Goal: Navigation & Orientation: Find specific page/section

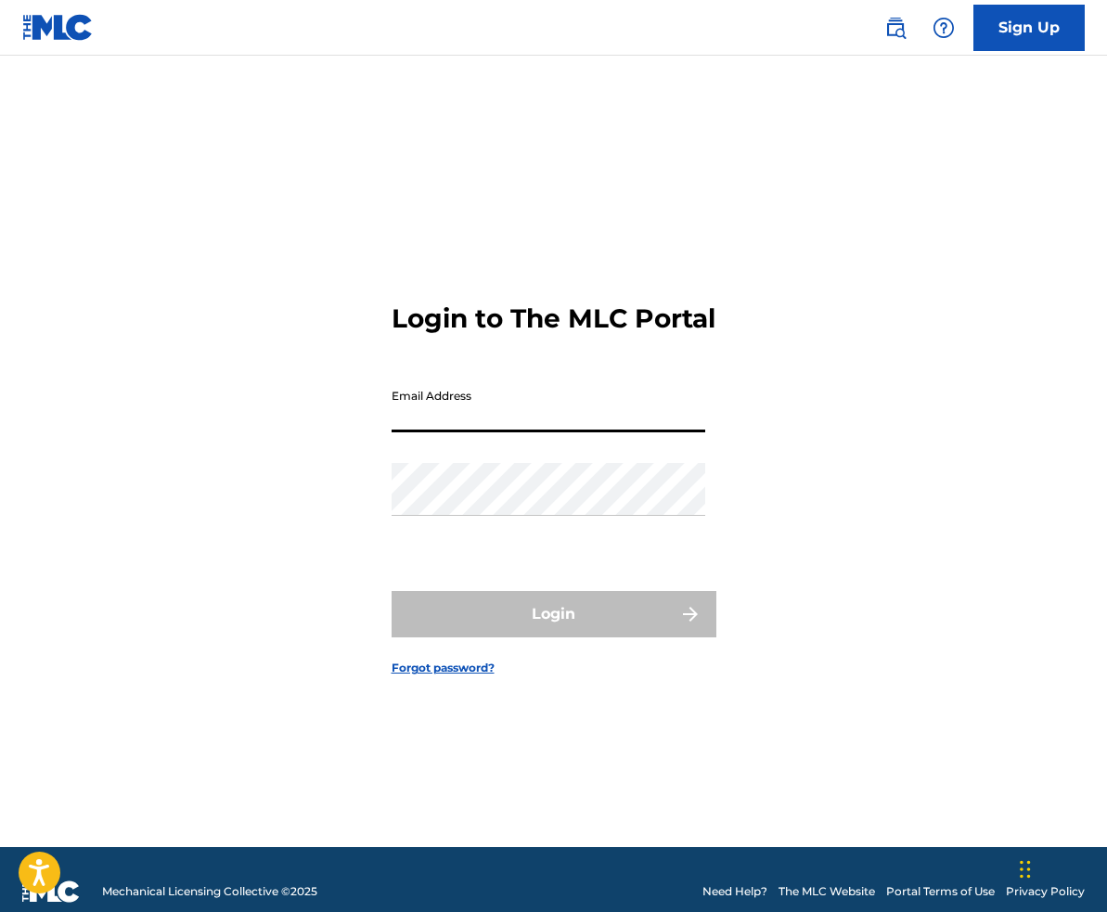
click at [441, 421] on input "Email Address" at bounding box center [549, 405] width 314 height 53
type input "[EMAIL_ADDRESS][DOMAIN_NAME]"
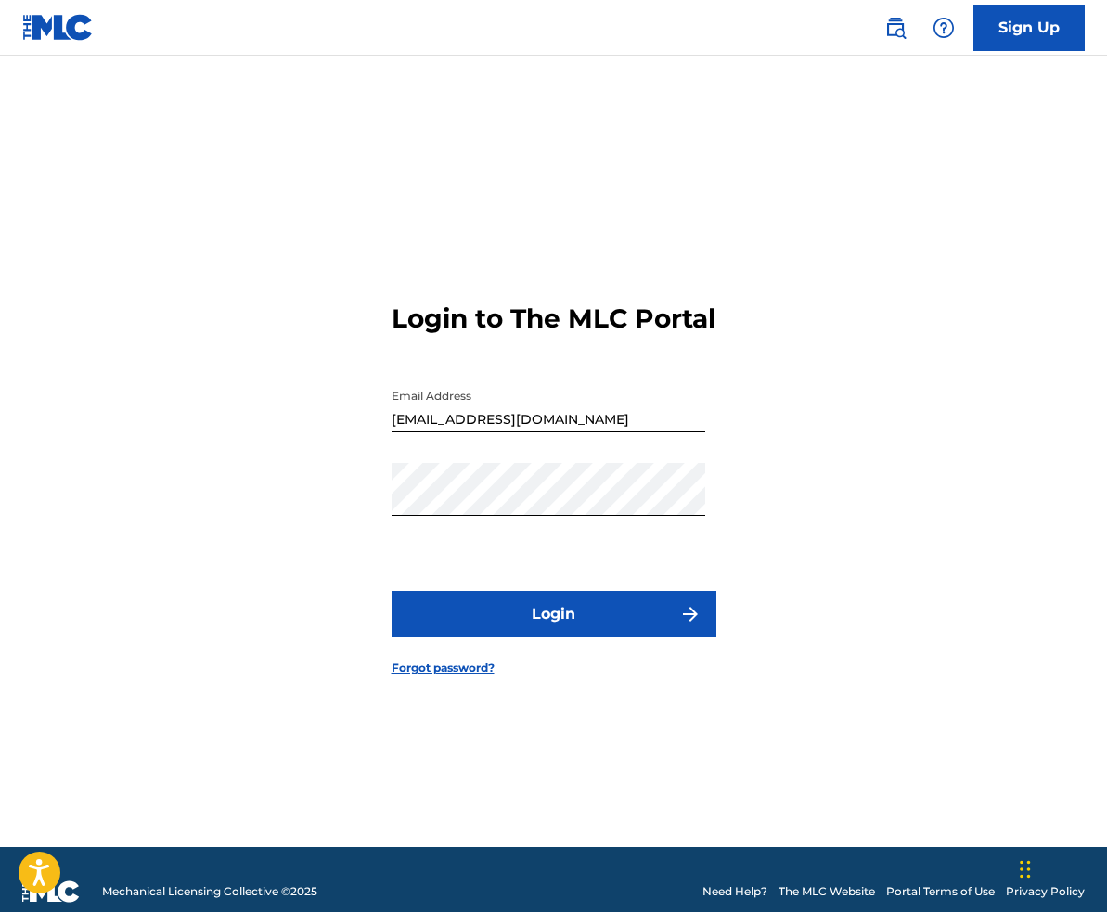
click at [536, 631] on button "Login" at bounding box center [554, 614] width 325 height 46
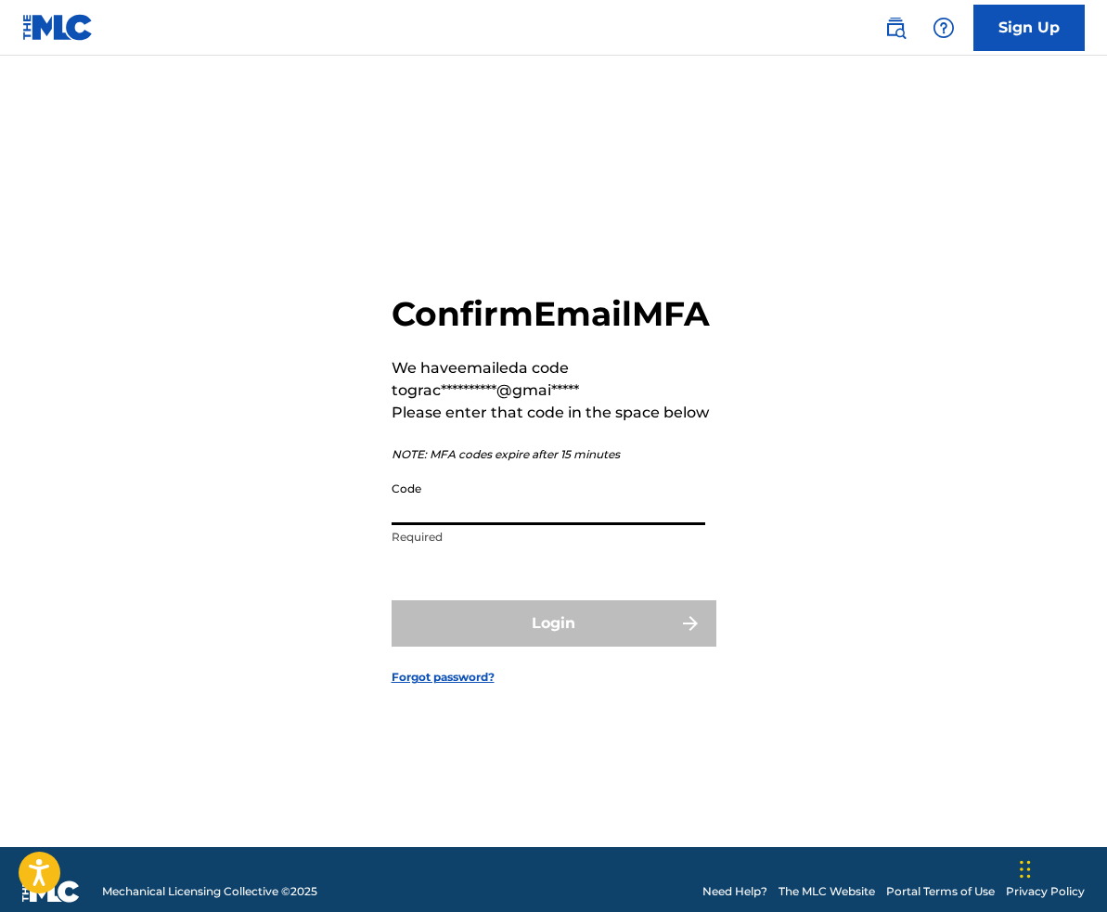
click at [456, 519] on input "Code" at bounding box center [549, 498] width 314 height 53
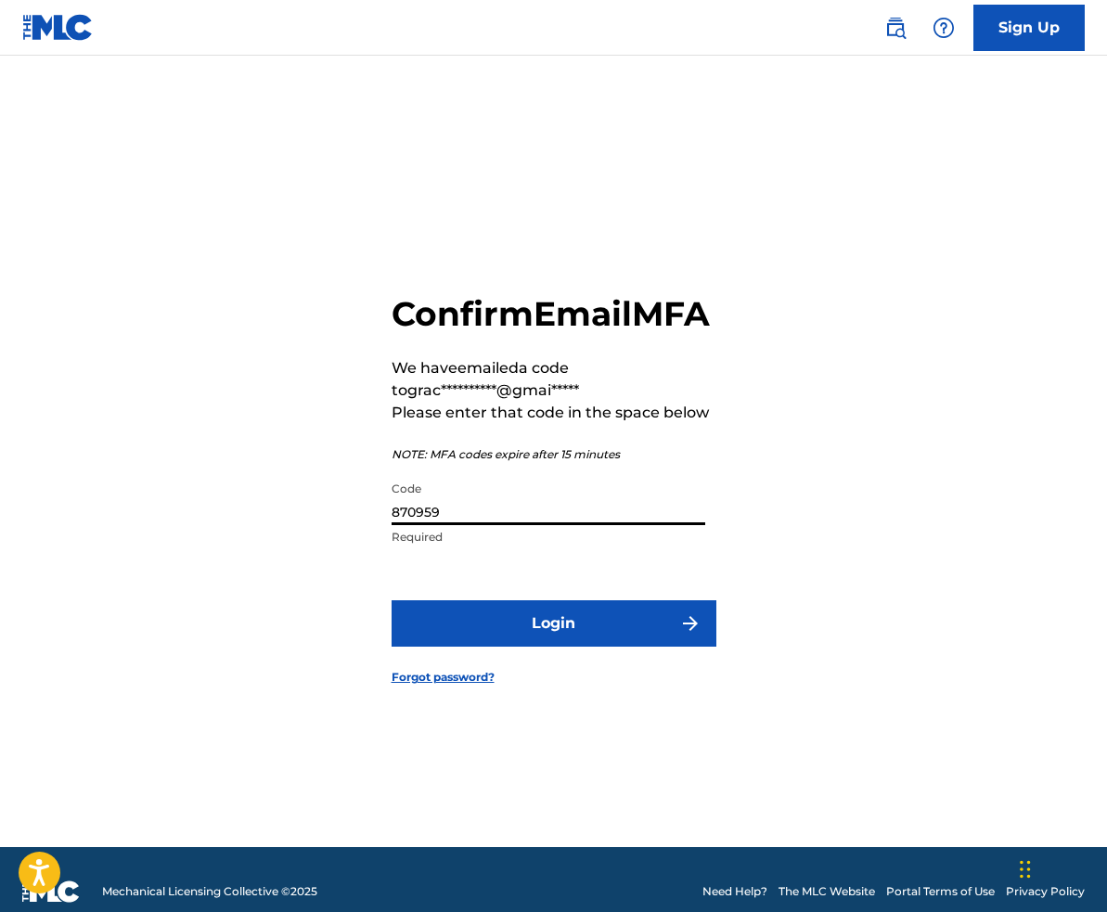
type input "870959"
click at [556, 647] on button "Login" at bounding box center [554, 623] width 325 height 46
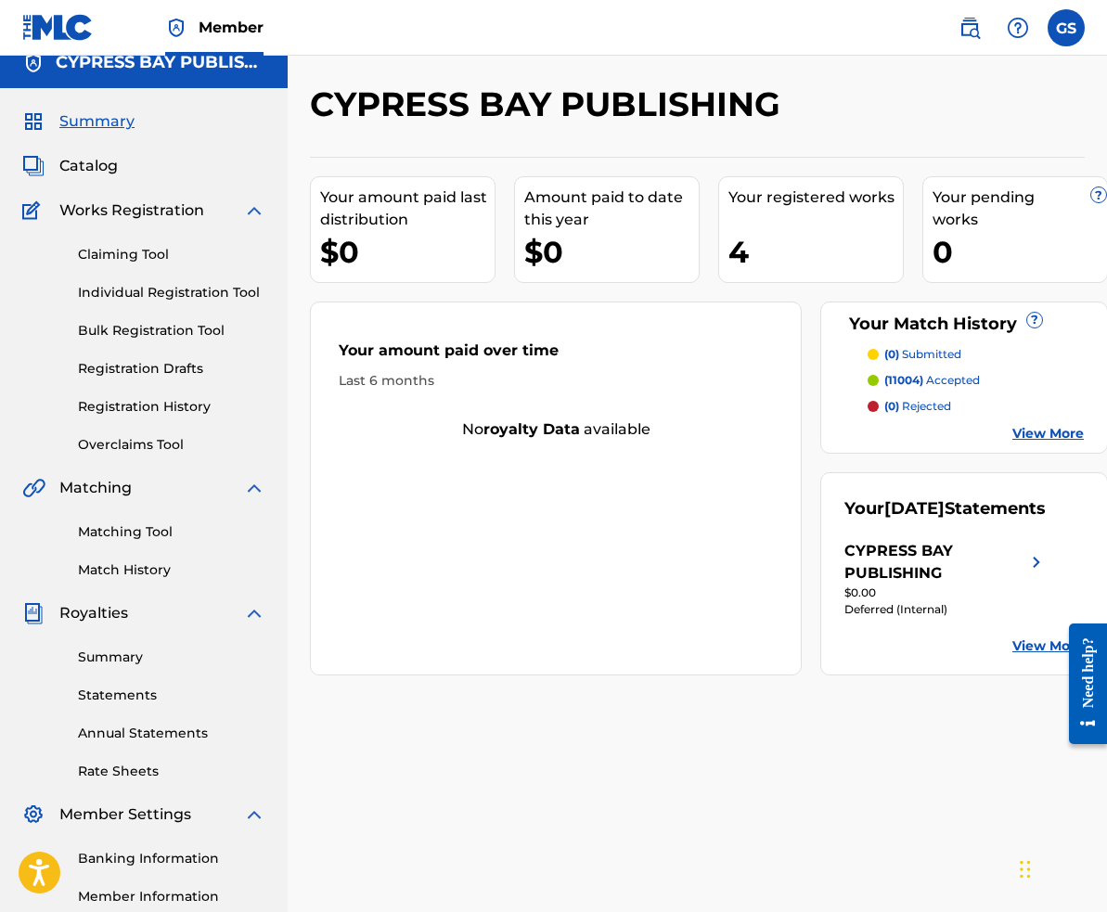
scroll to position [22, 0]
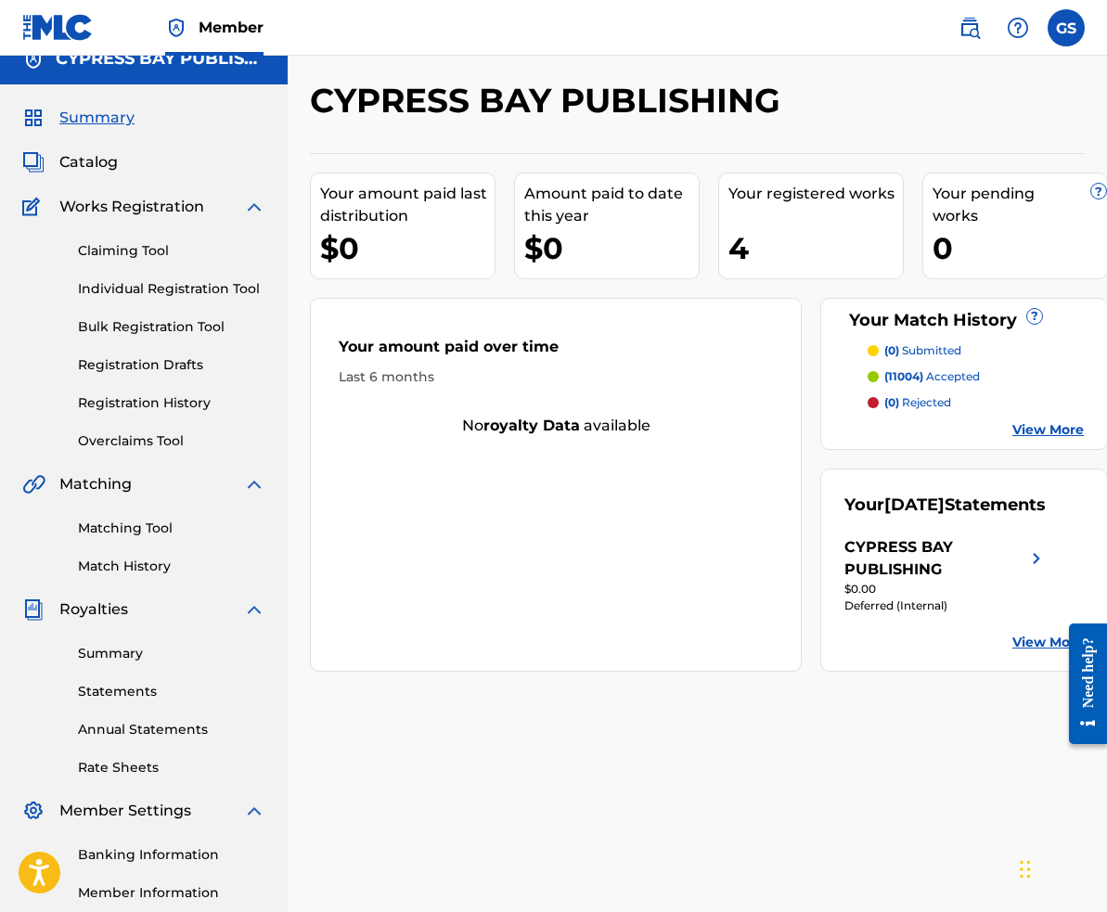
click at [186, 28] on img at bounding box center [176, 28] width 22 height 22
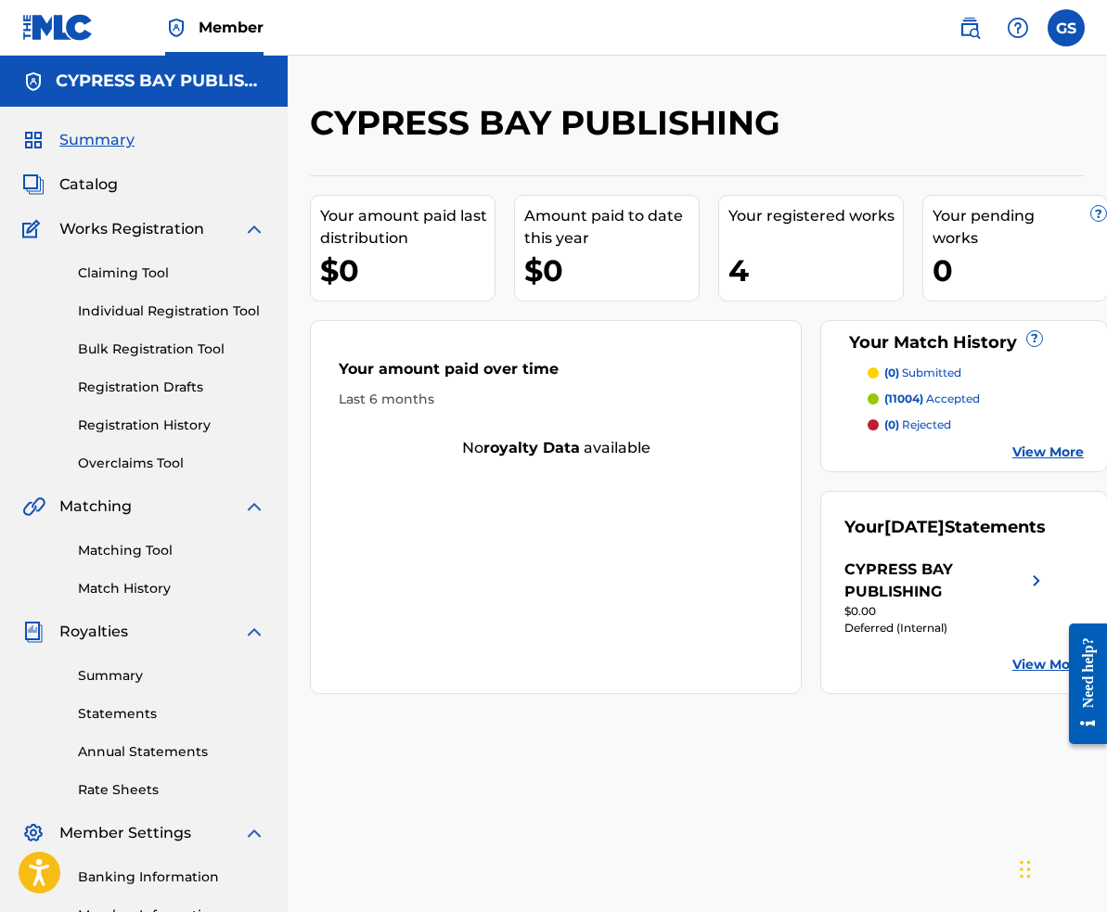
click at [183, 28] on img at bounding box center [176, 28] width 22 height 22
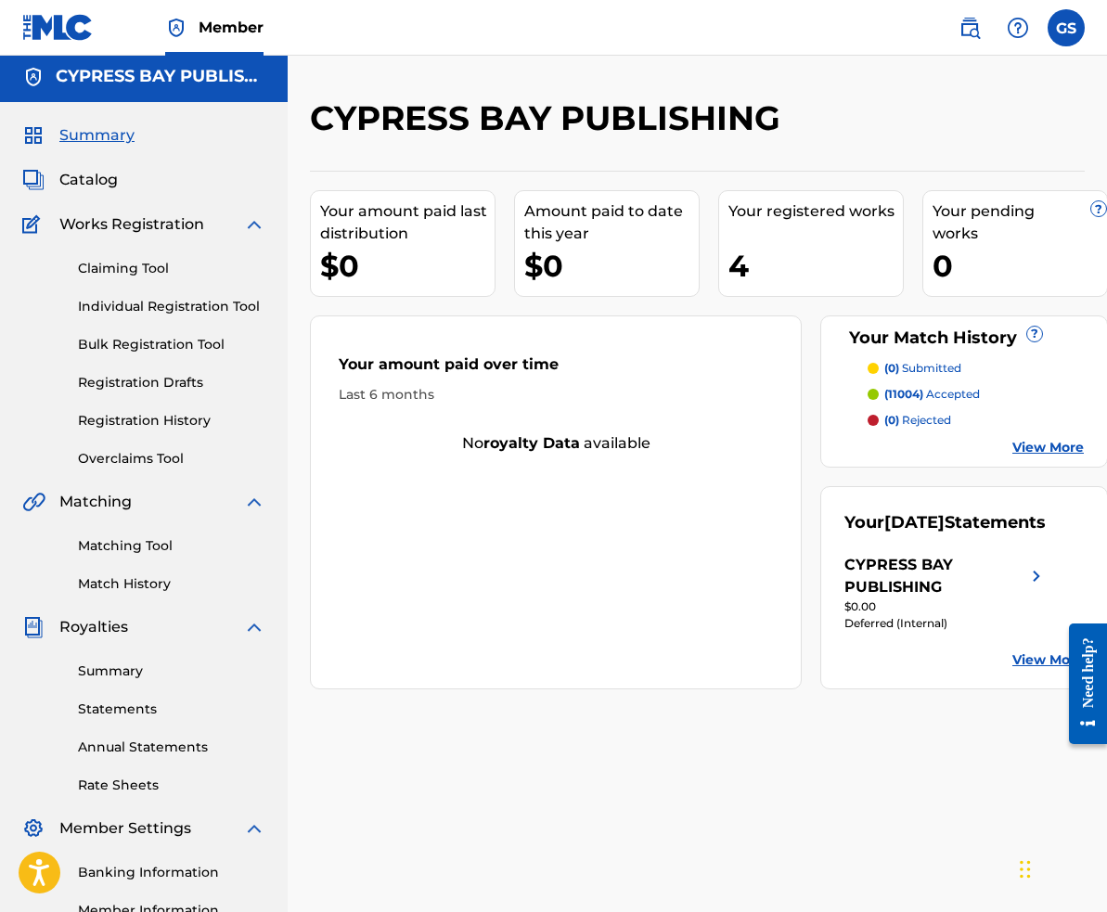
scroll to position [2, 0]
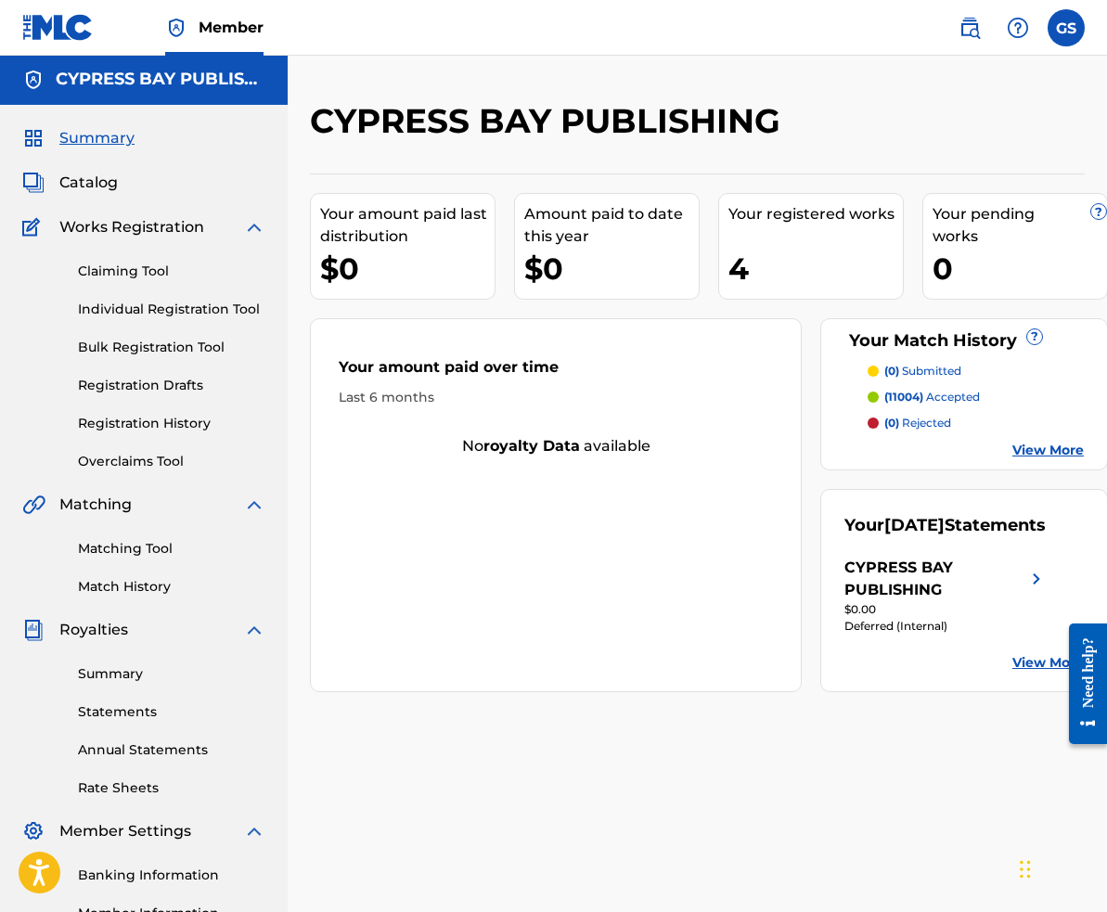
click at [71, 28] on img at bounding box center [57, 27] width 71 height 27
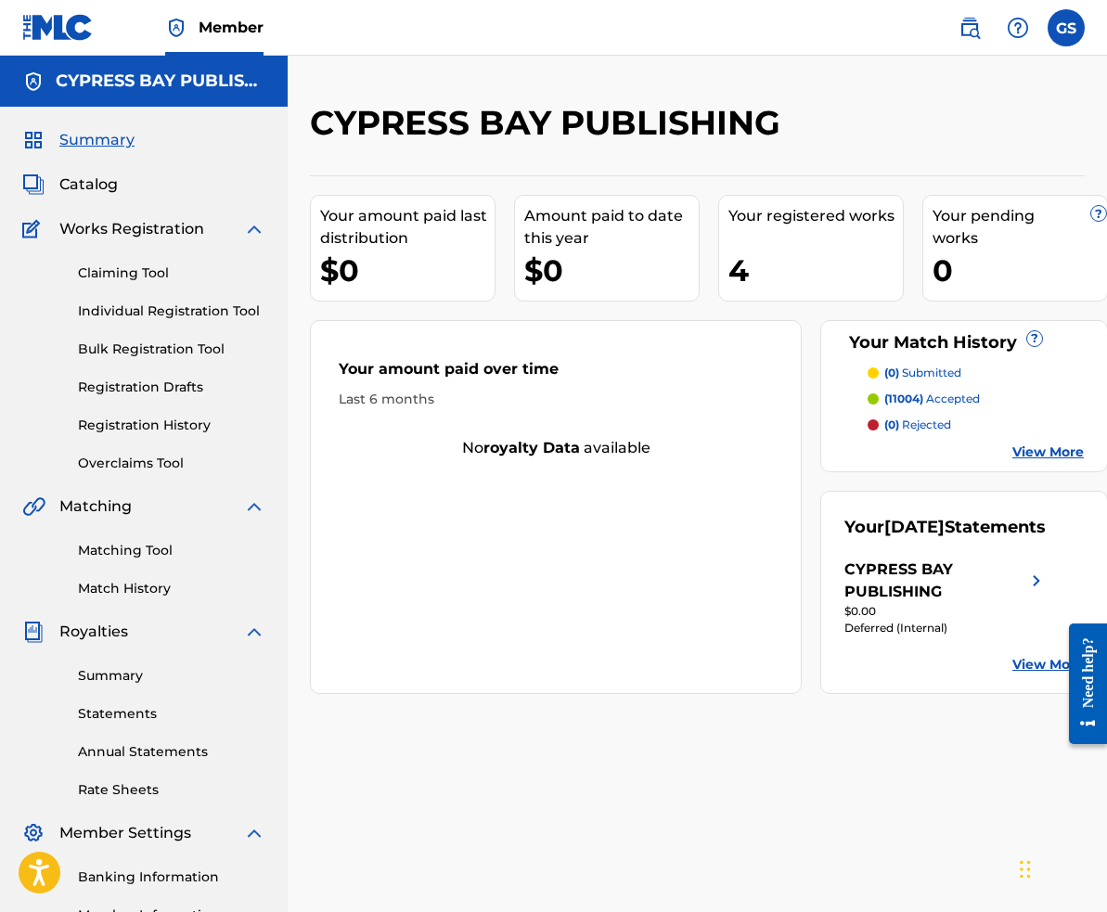
click at [970, 29] on img at bounding box center [969, 28] width 22 height 22
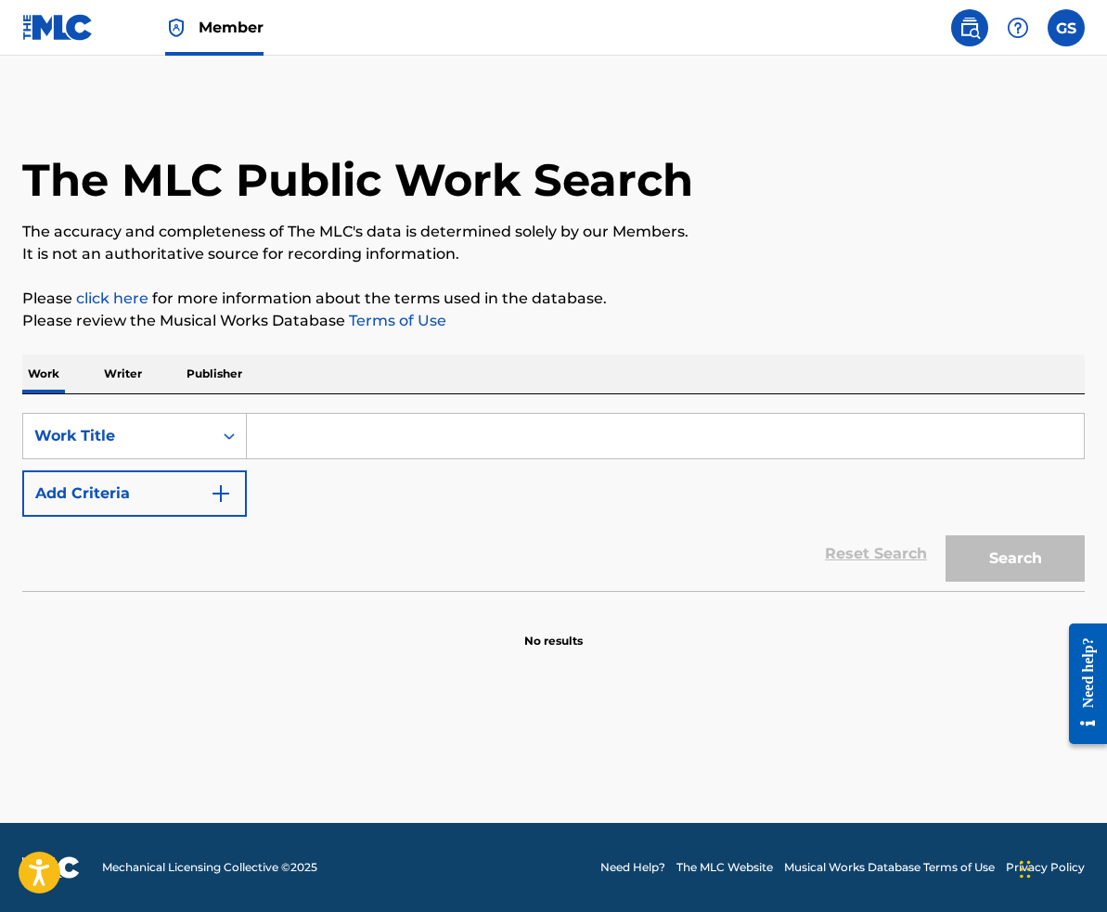
click at [1015, 29] on img at bounding box center [1018, 28] width 22 height 22
click at [1068, 26] on label at bounding box center [1066, 27] width 37 height 37
click at [1066, 28] on input "GS [PERSON_NAME] [EMAIL_ADDRESS][DOMAIN_NAME] Notification Preferences Profile …" at bounding box center [1066, 28] width 0 height 0
click at [178, 26] on img at bounding box center [176, 28] width 22 height 22
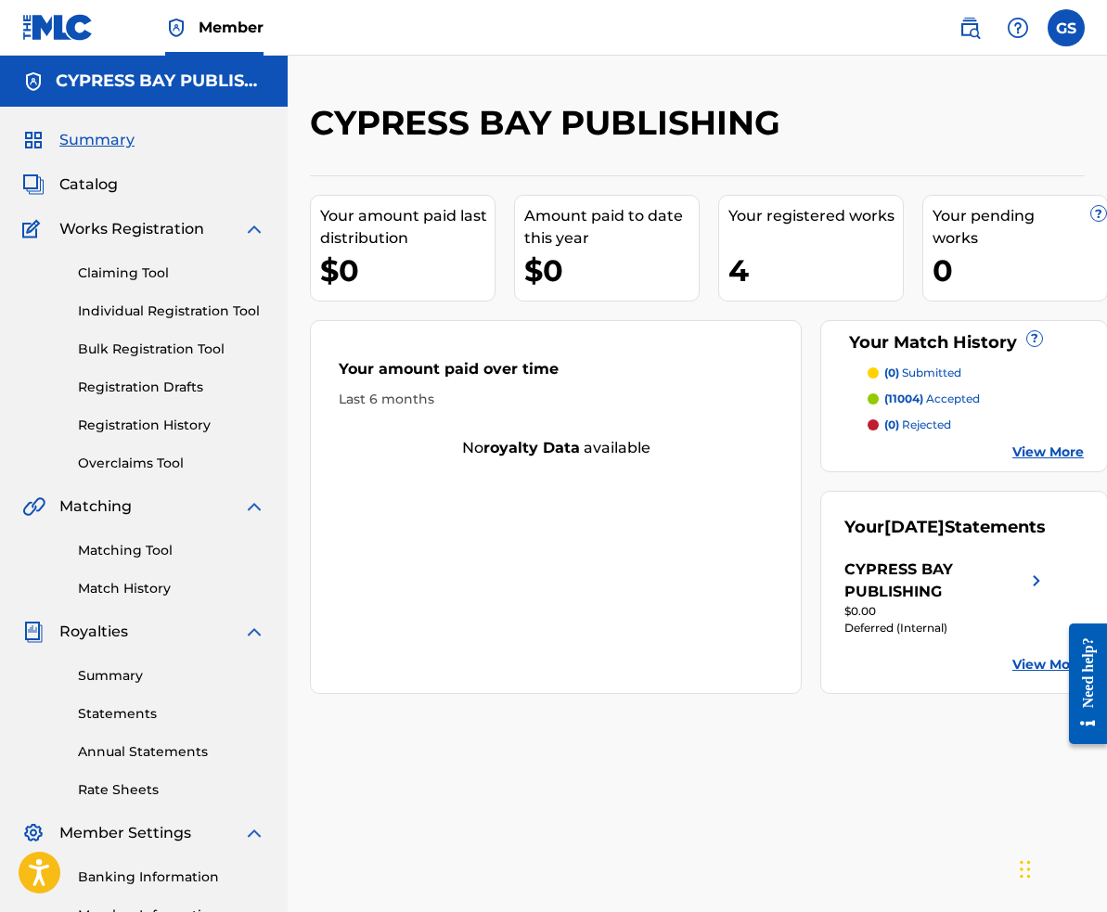
click at [1084, 698] on div "Need help?" at bounding box center [1087, 672] width 25 height 71
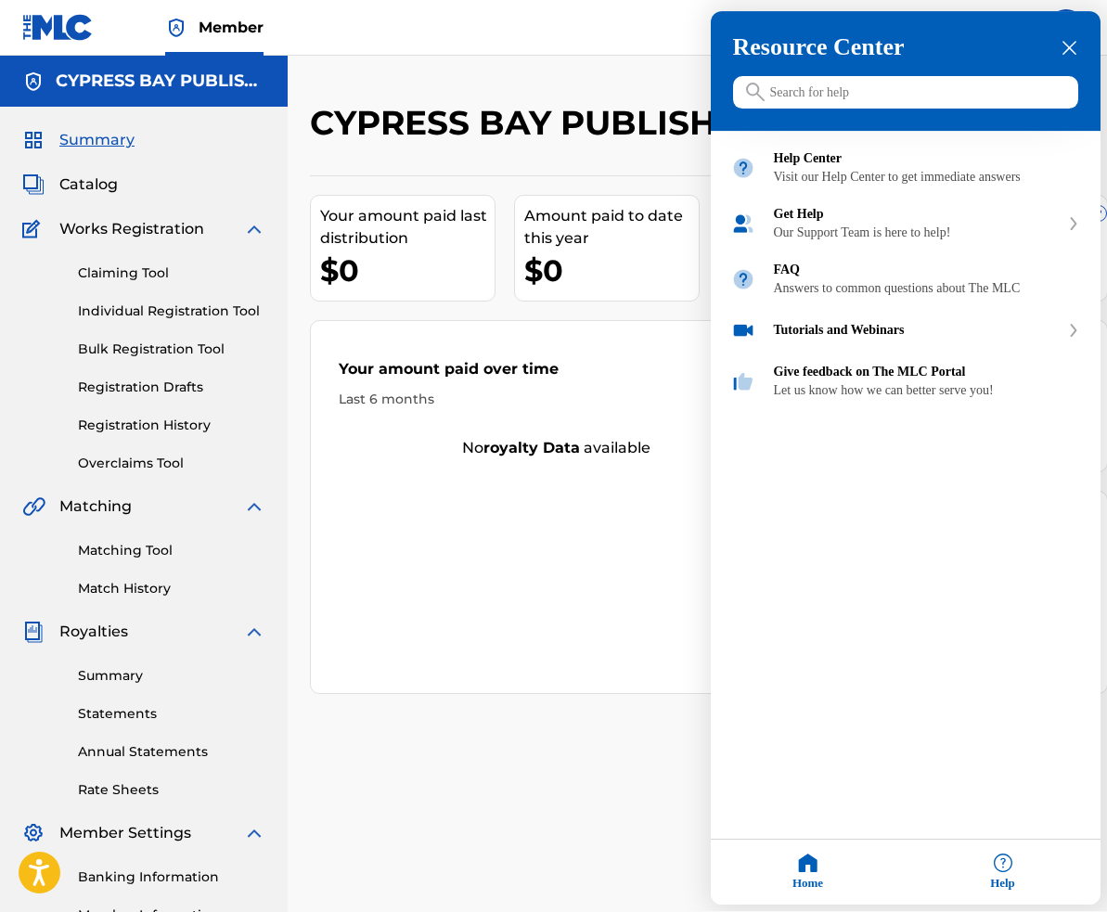
click at [1068, 51] on icon "close resource center" at bounding box center [1069, 49] width 14 height 14
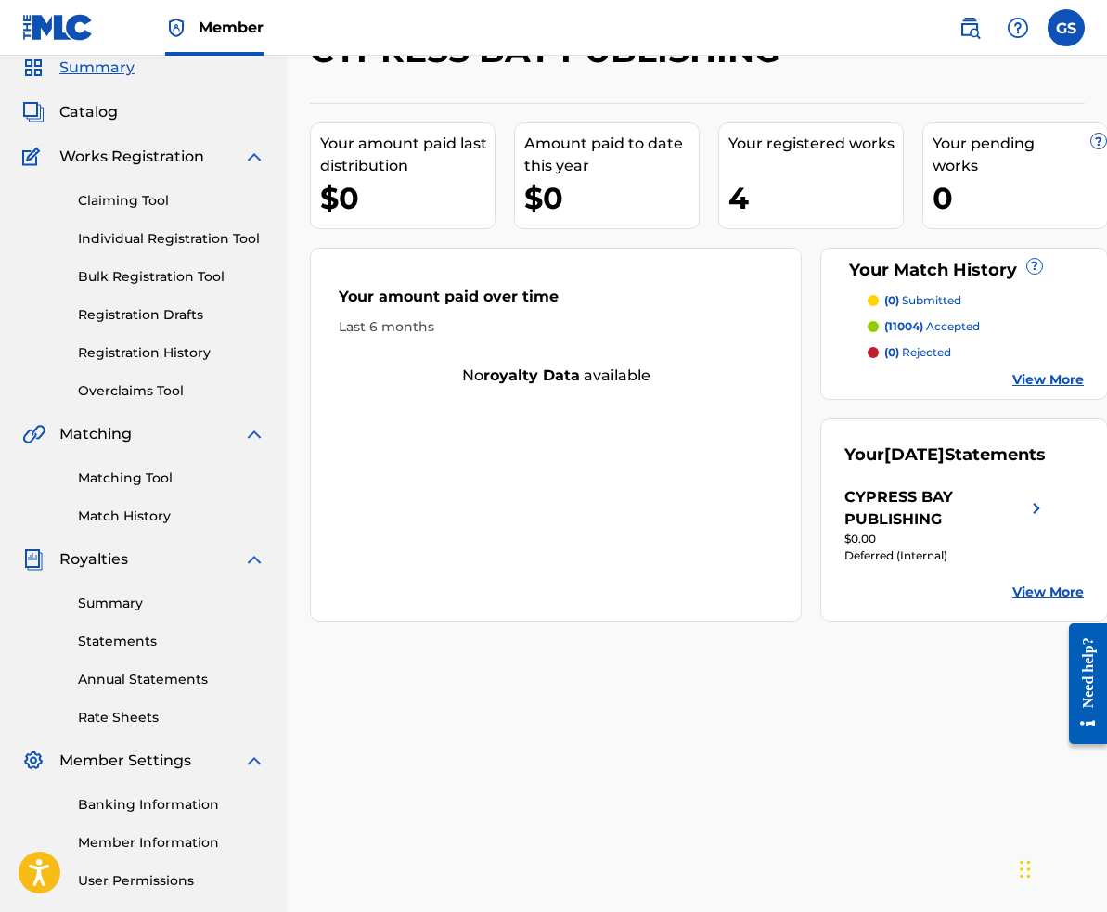
scroll to position [68, 0]
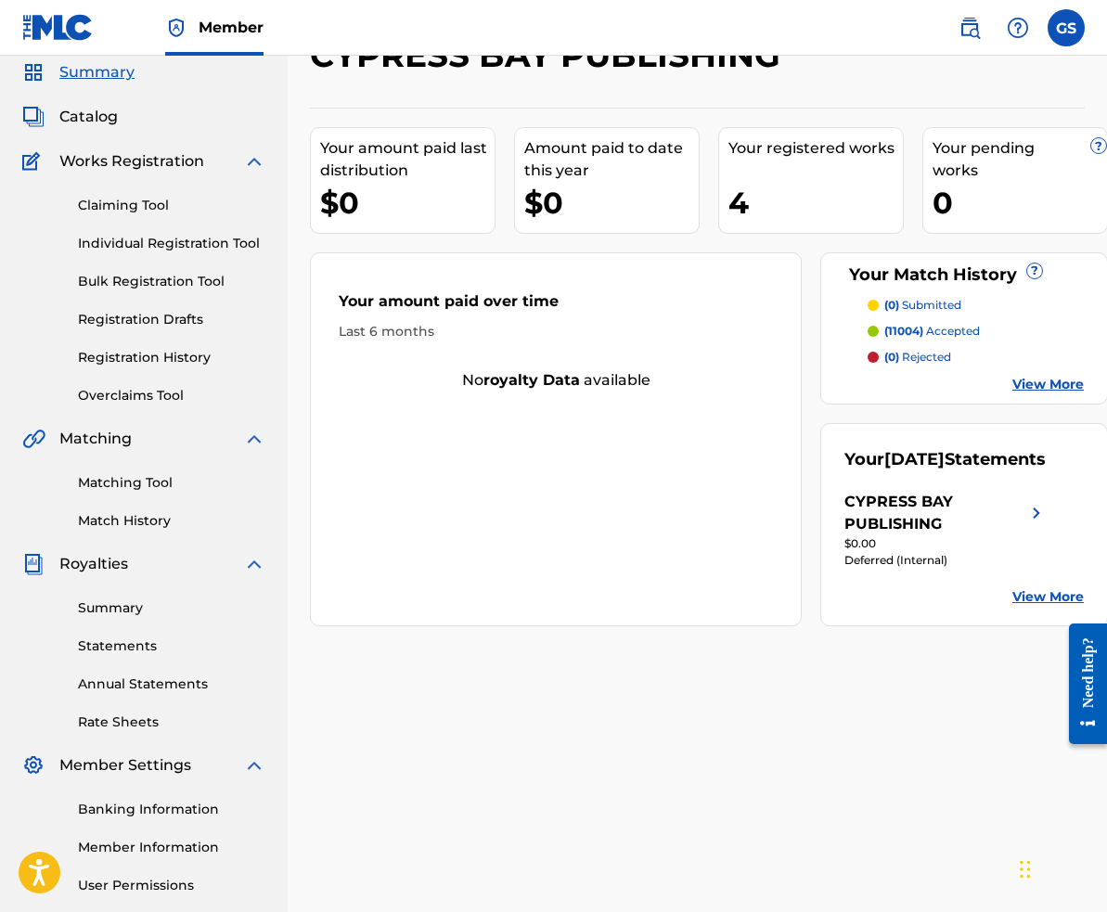
click at [1072, 32] on label at bounding box center [1066, 27] width 37 height 37
click at [1066, 28] on input "GS [PERSON_NAME] [EMAIL_ADDRESS][DOMAIN_NAME] Notification Preferences Profile …" at bounding box center [1066, 28] width 0 height 0
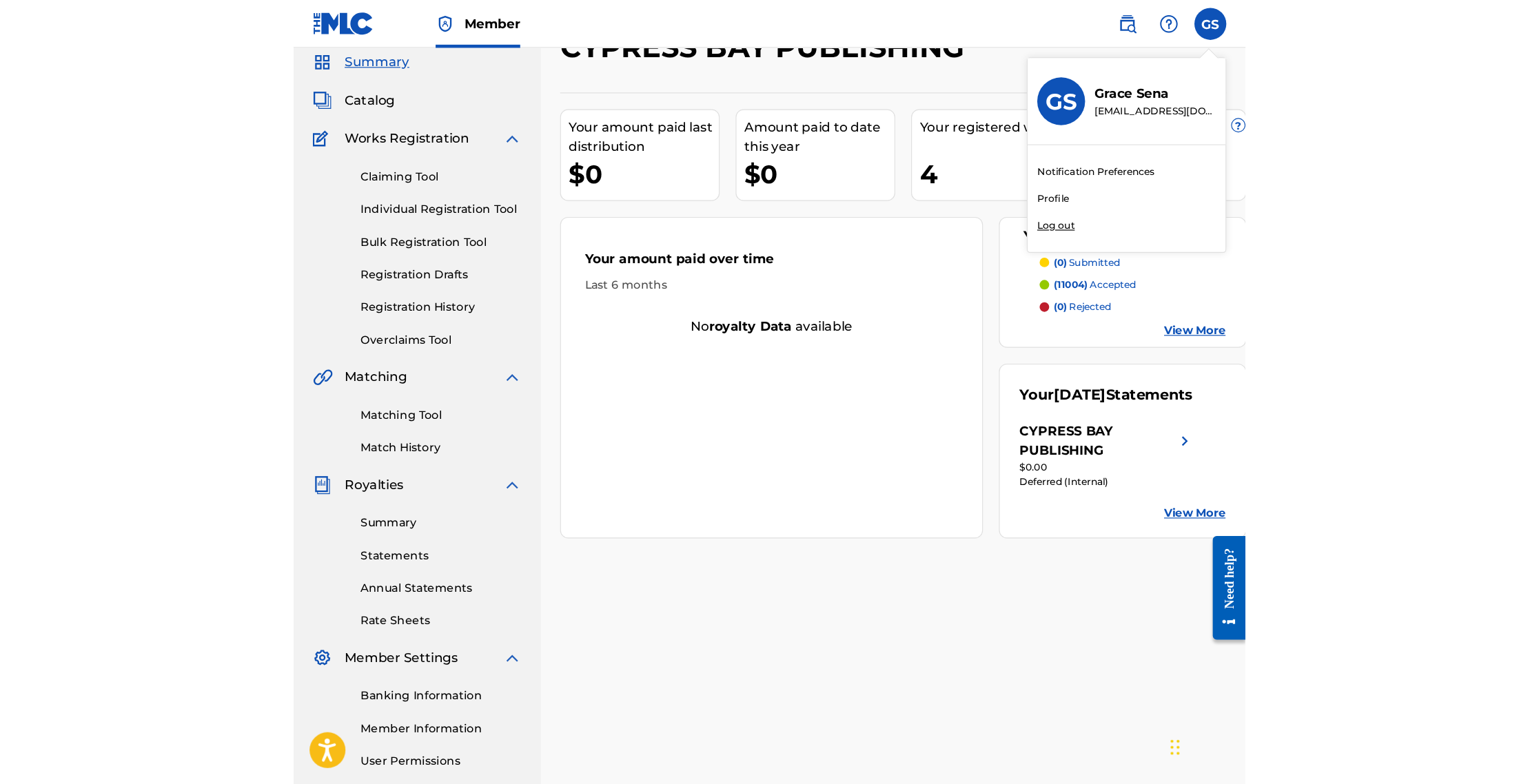
scroll to position [0, 0]
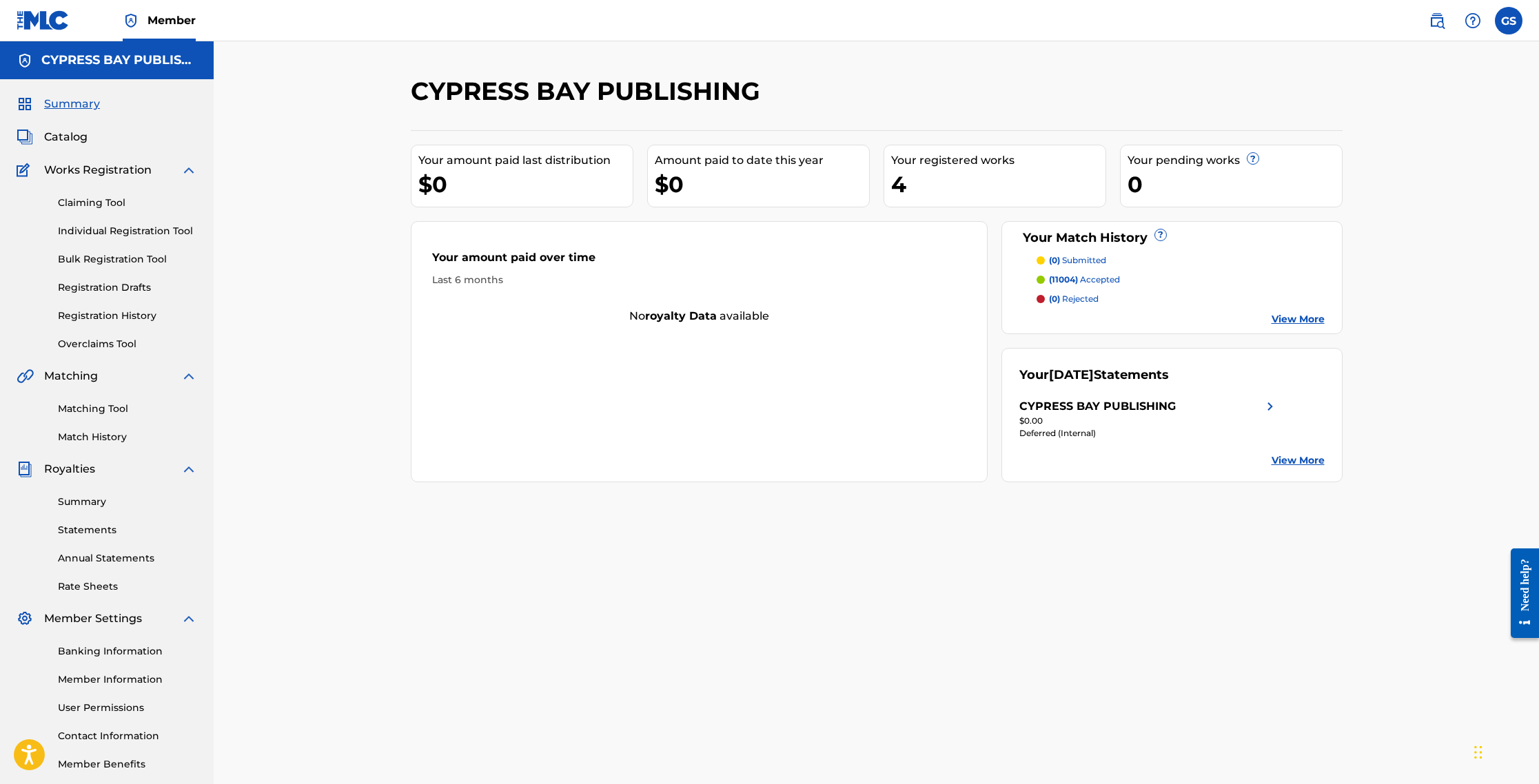
drag, startPoint x: 157, startPoint y: 494, endPoint x: 156, endPoint y: 507, distance: 13.0
click at [156, 507] on link "Summary" at bounding box center [127, 501] width 139 height 14
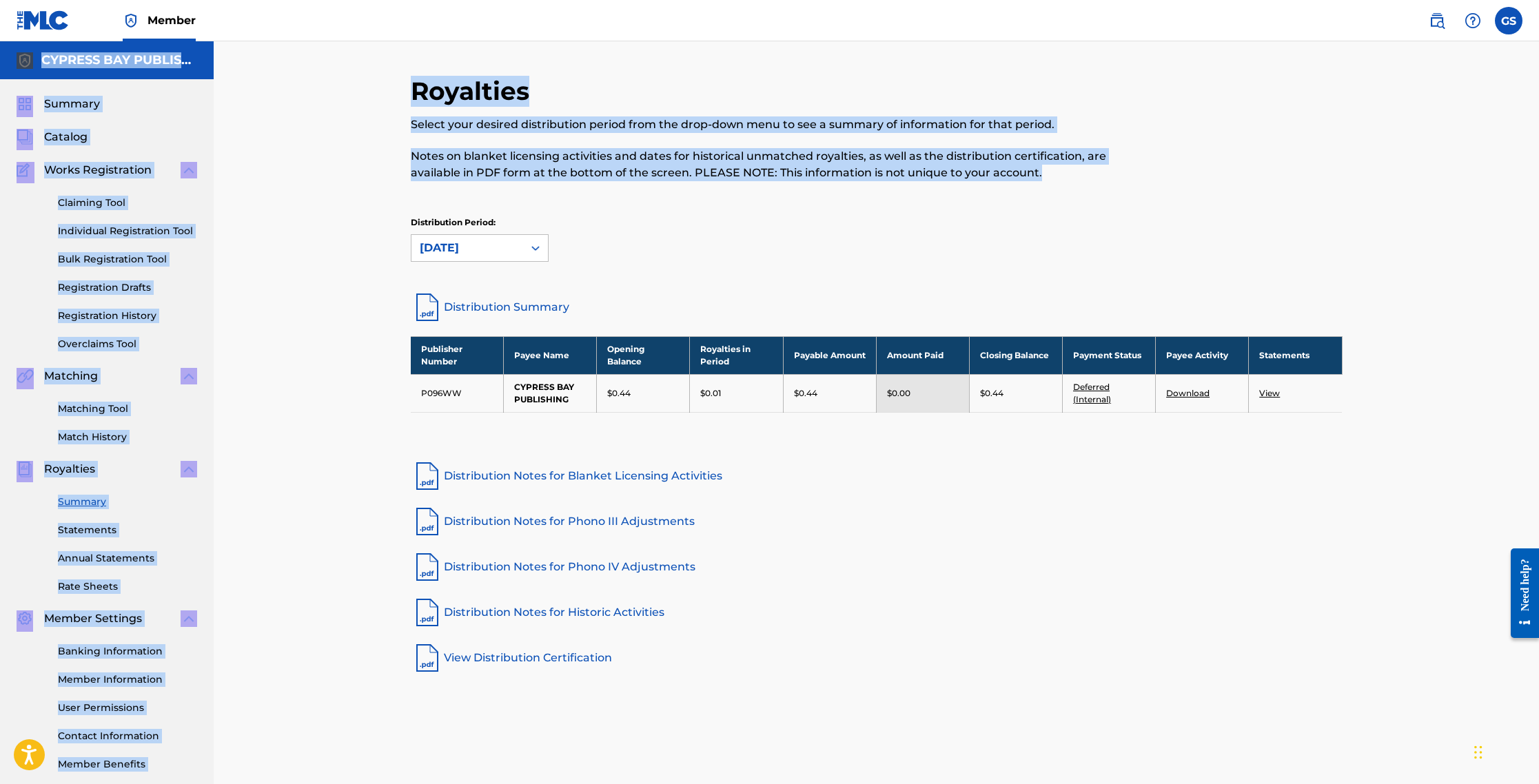
drag, startPoint x: 1531, startPoint y: 22, endPoint x: 1538, endPoint y: 24, distance: 7.3
click at [821, 24] on nav "Member GS GS [PERSON_NAME] [EMAIL_ADDRESS][DOMAIN_NAME] Notification Preference…" at bounding box center [770, 21] width 1539 height 42
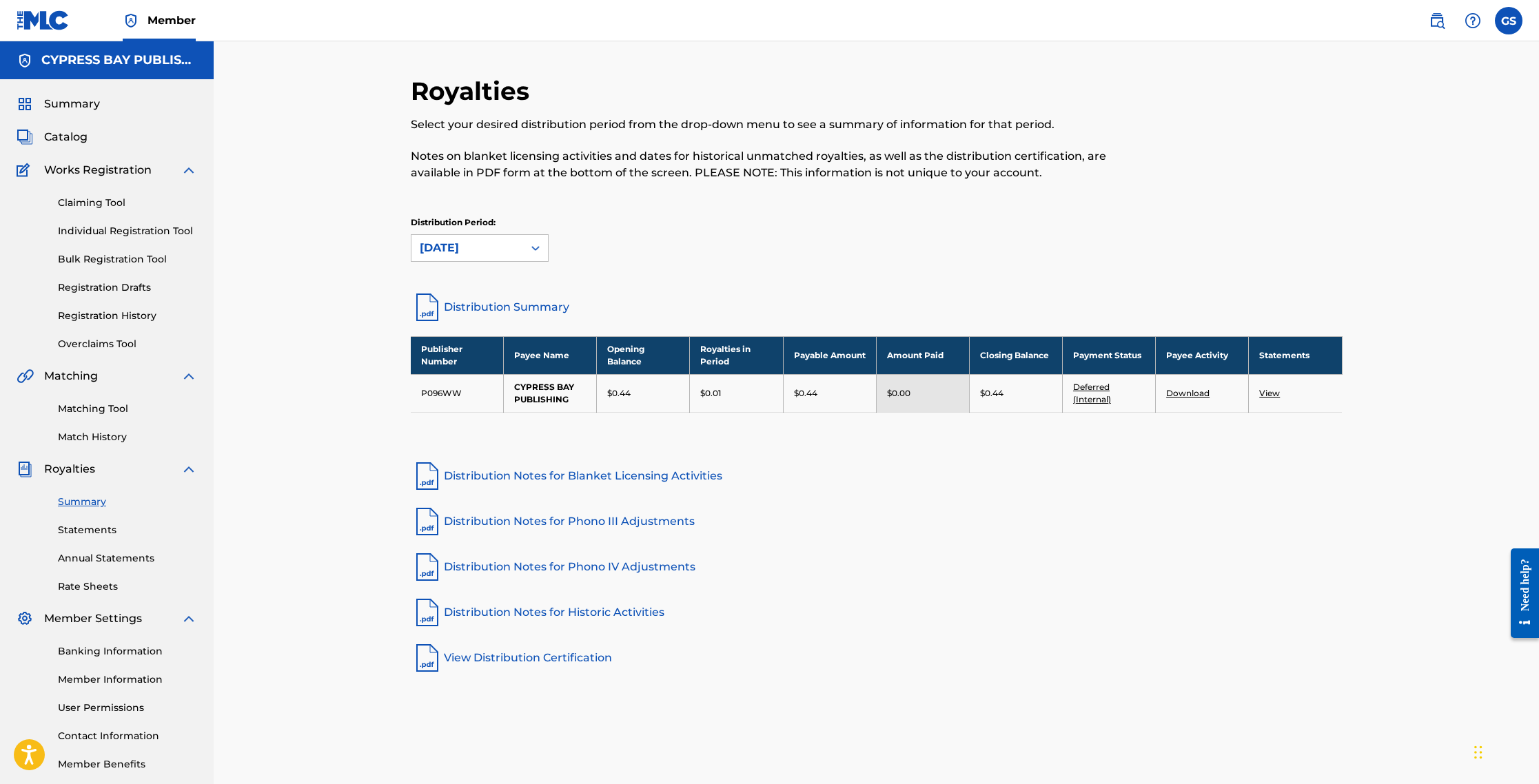
scroll to position [3, 0]
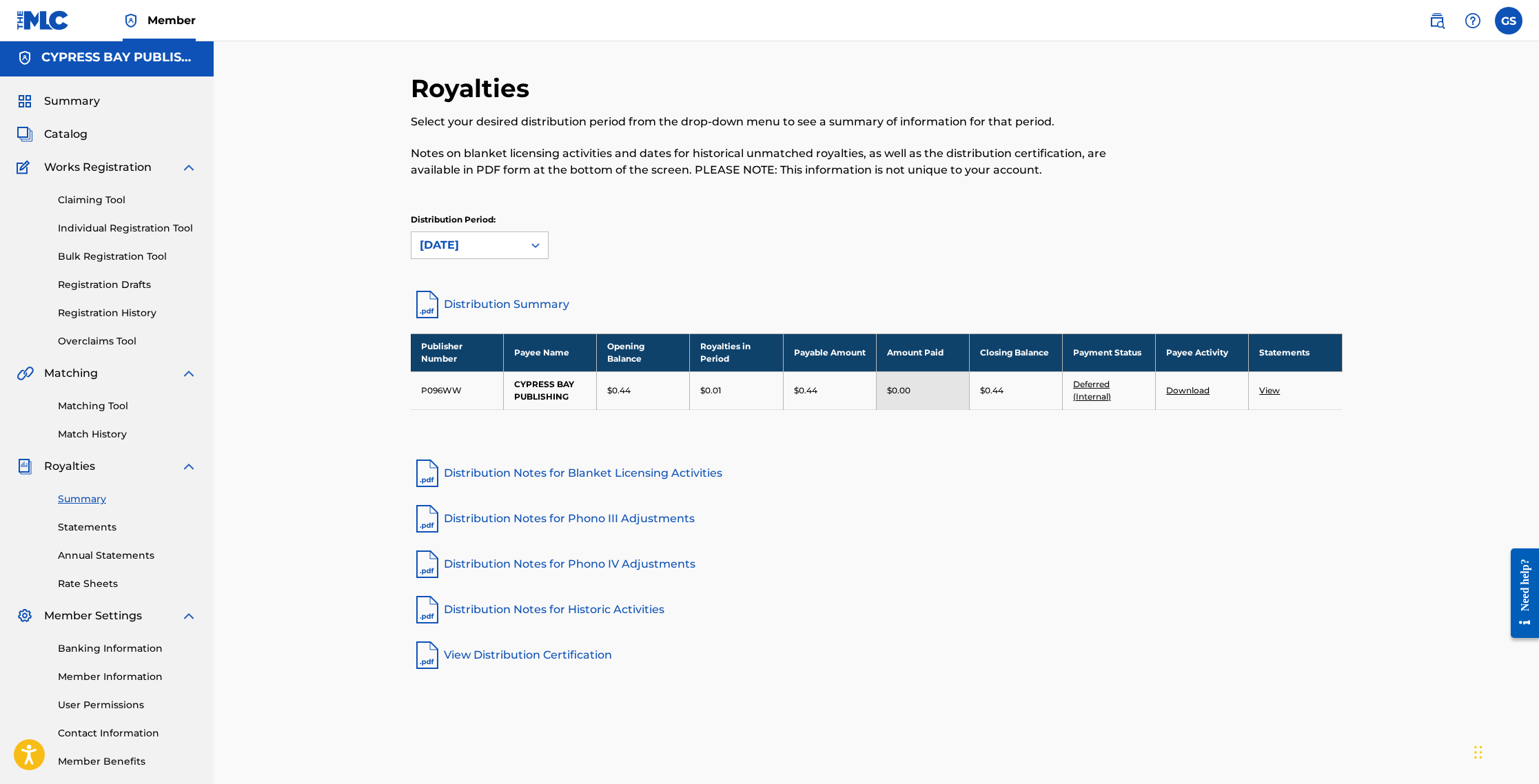
click at [821, 214] on div "Royalties Select your desired distribution period from the drop-down menu to se…" at bounding box center [876, 412] width 1325 height 747
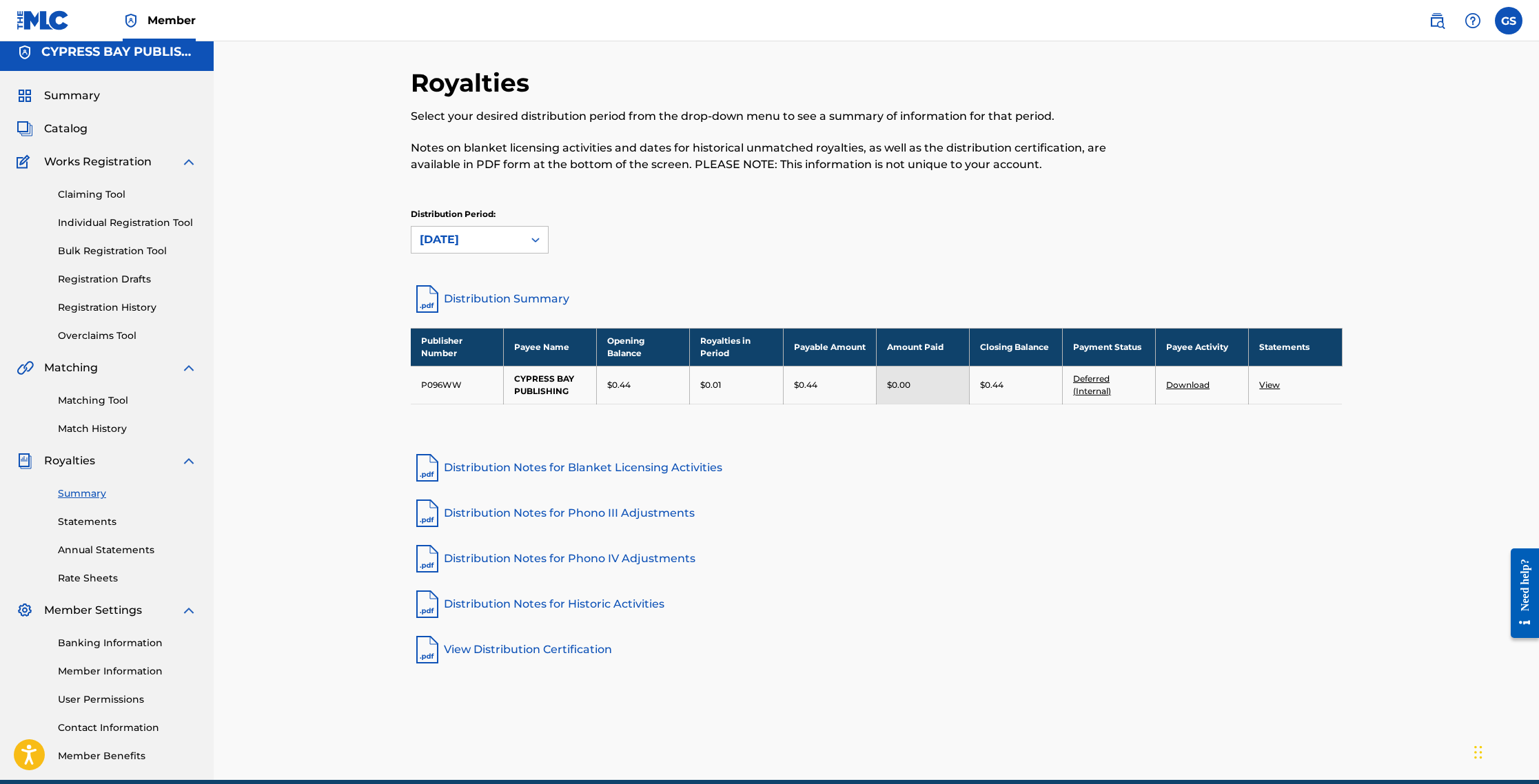
click at [88, 99] on span "Summary" at bounding box center [71, 96] width 56 height 16
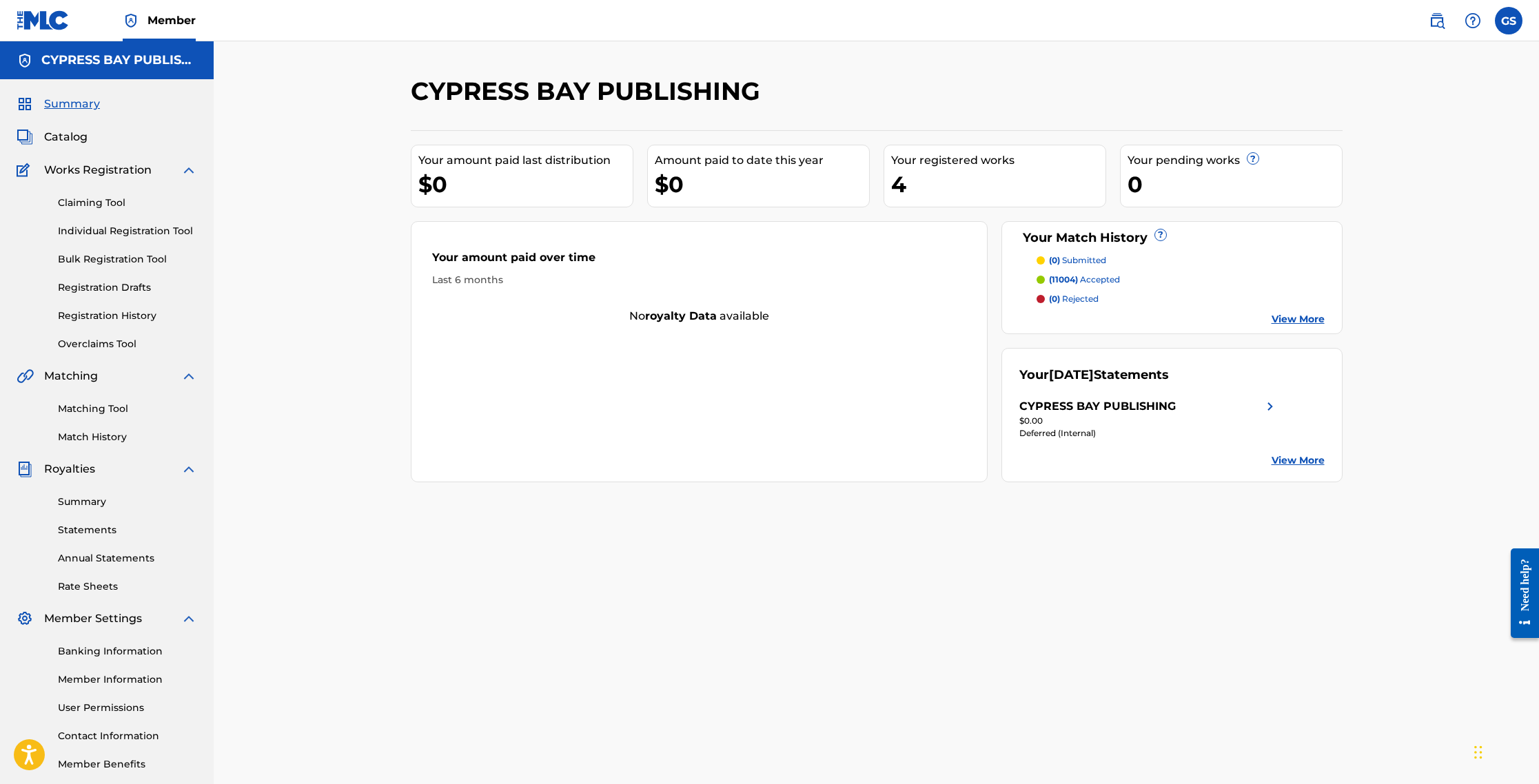
click at [72, 143] on span "Catalog" at bounding box center [65, 137] width 43 height 16
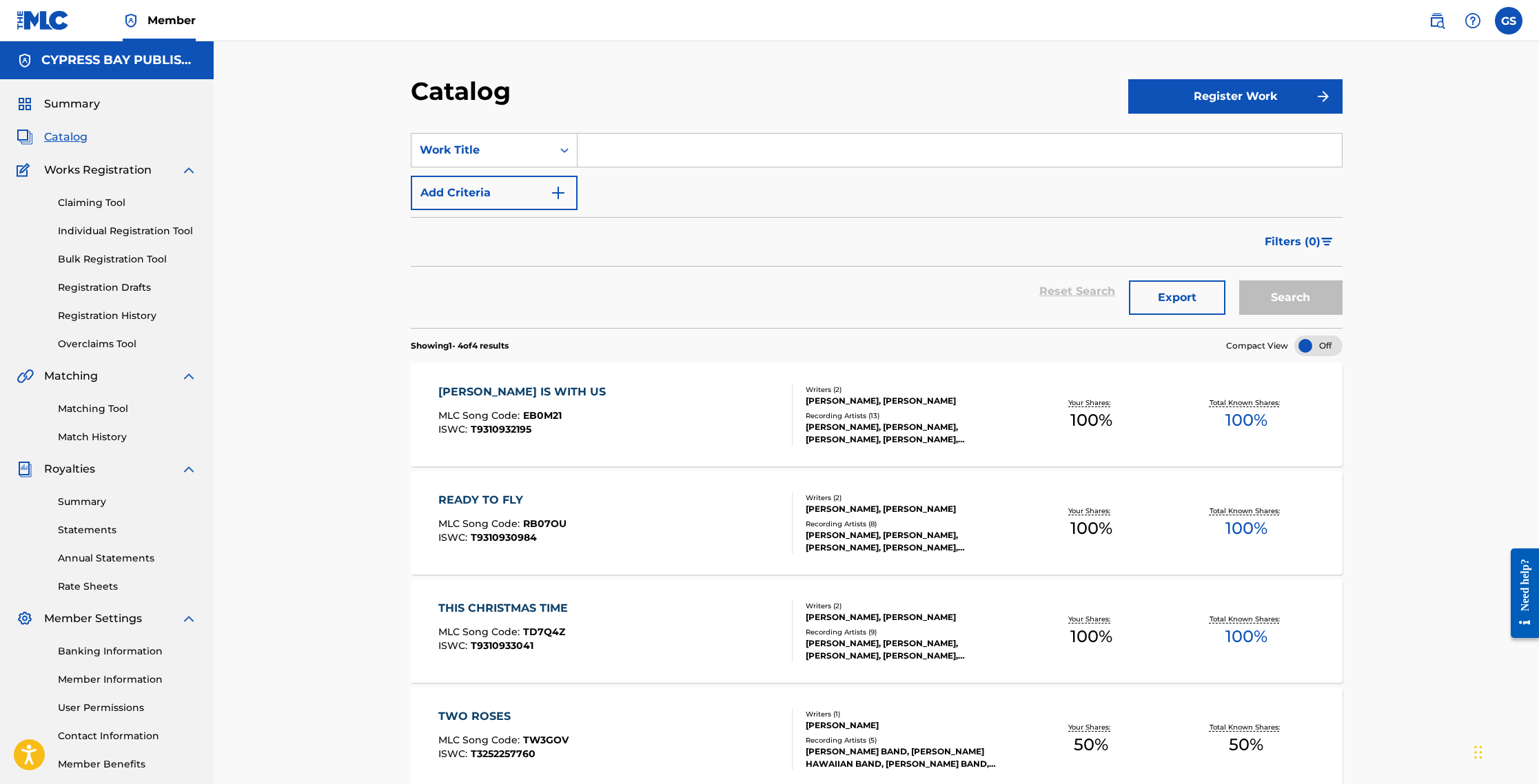
click at [111, 206] on link "Claiming Tool" at bounding box center [127, 203] width 139 height 14
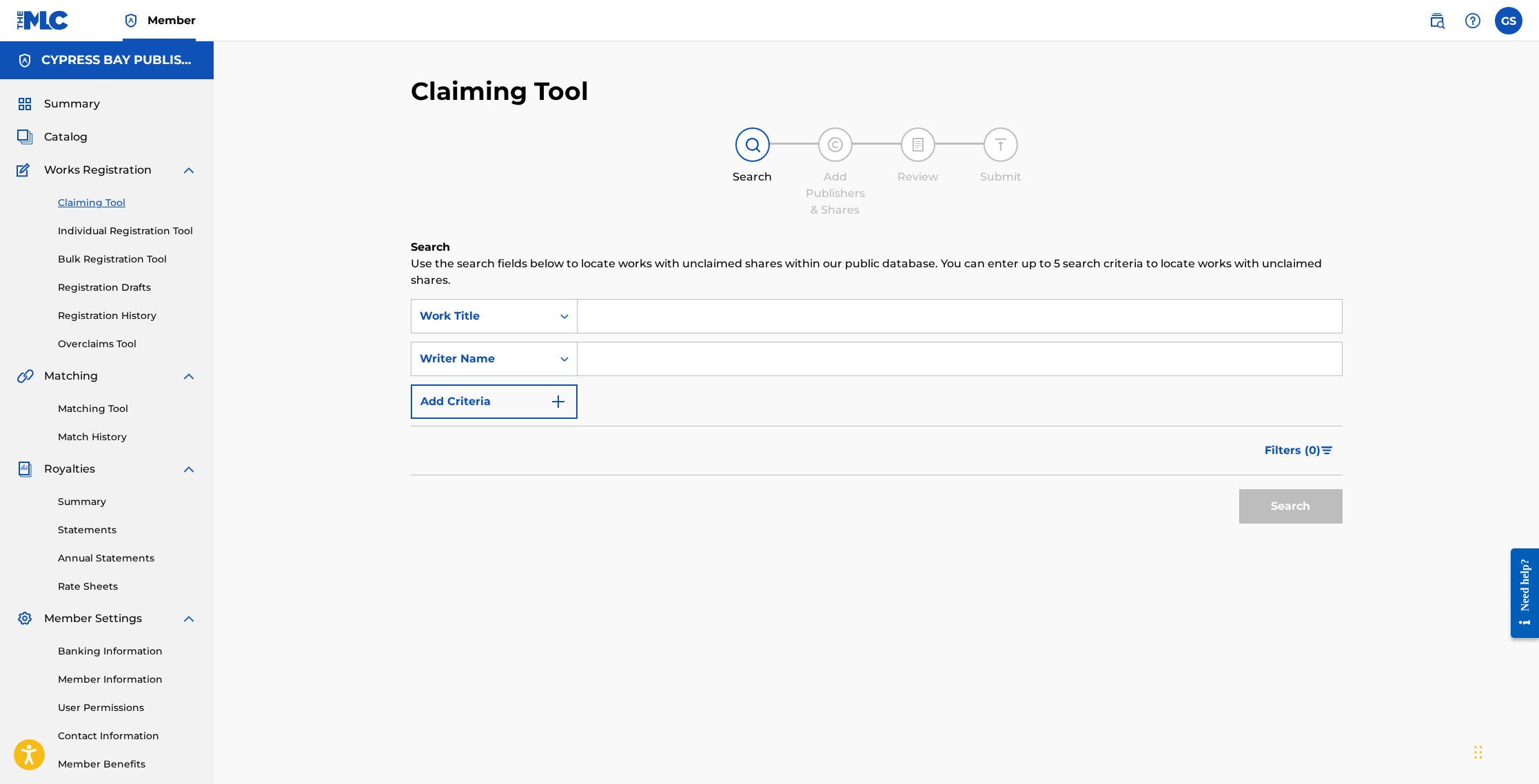
click at [117, 235] on link "Individual Registration Tool" at bounding box center [127, 231] width 139 height 14
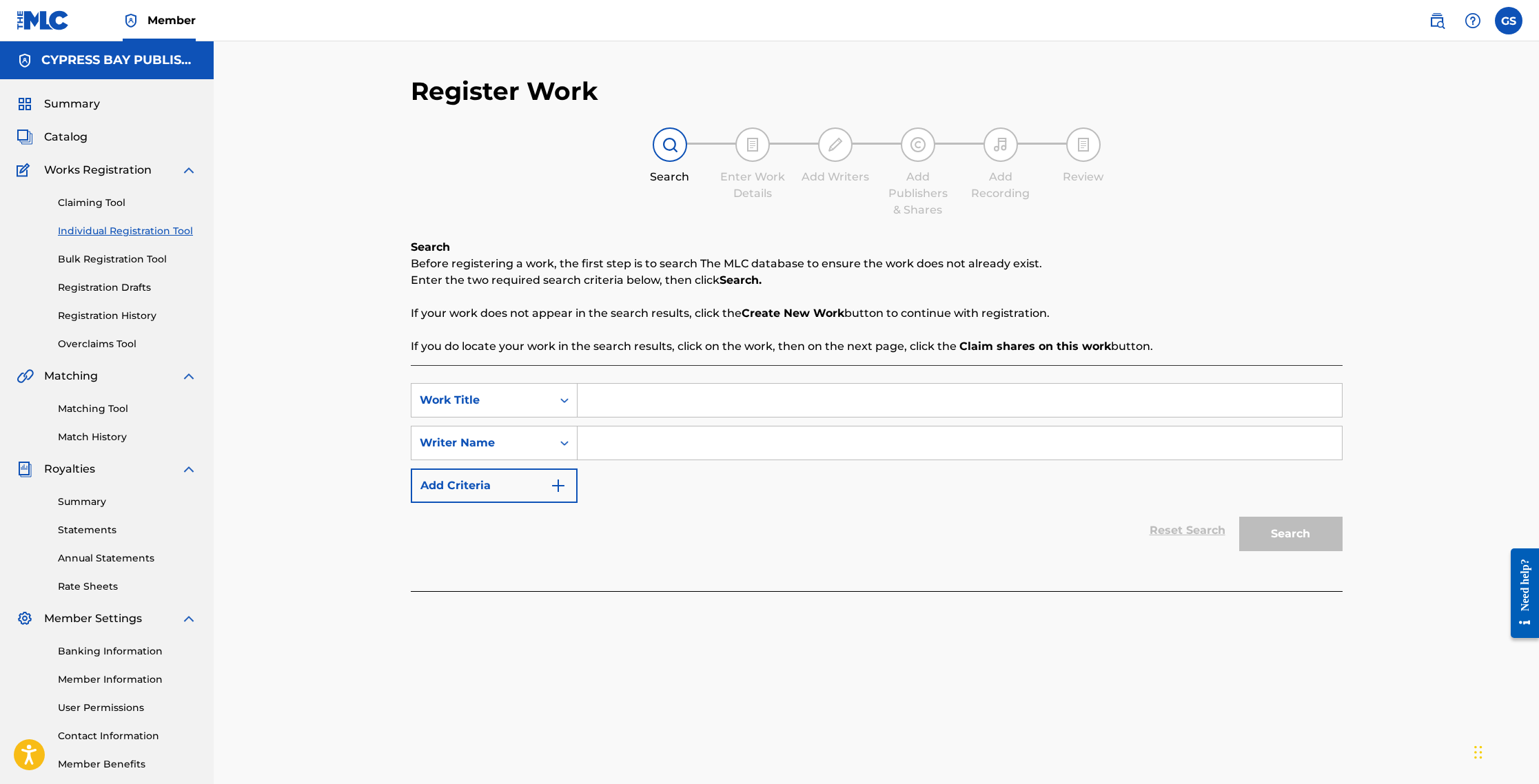
click at [123, 263] on link "Bulk Registration Tool" at bounding box center [127, 259] width 139 height 14
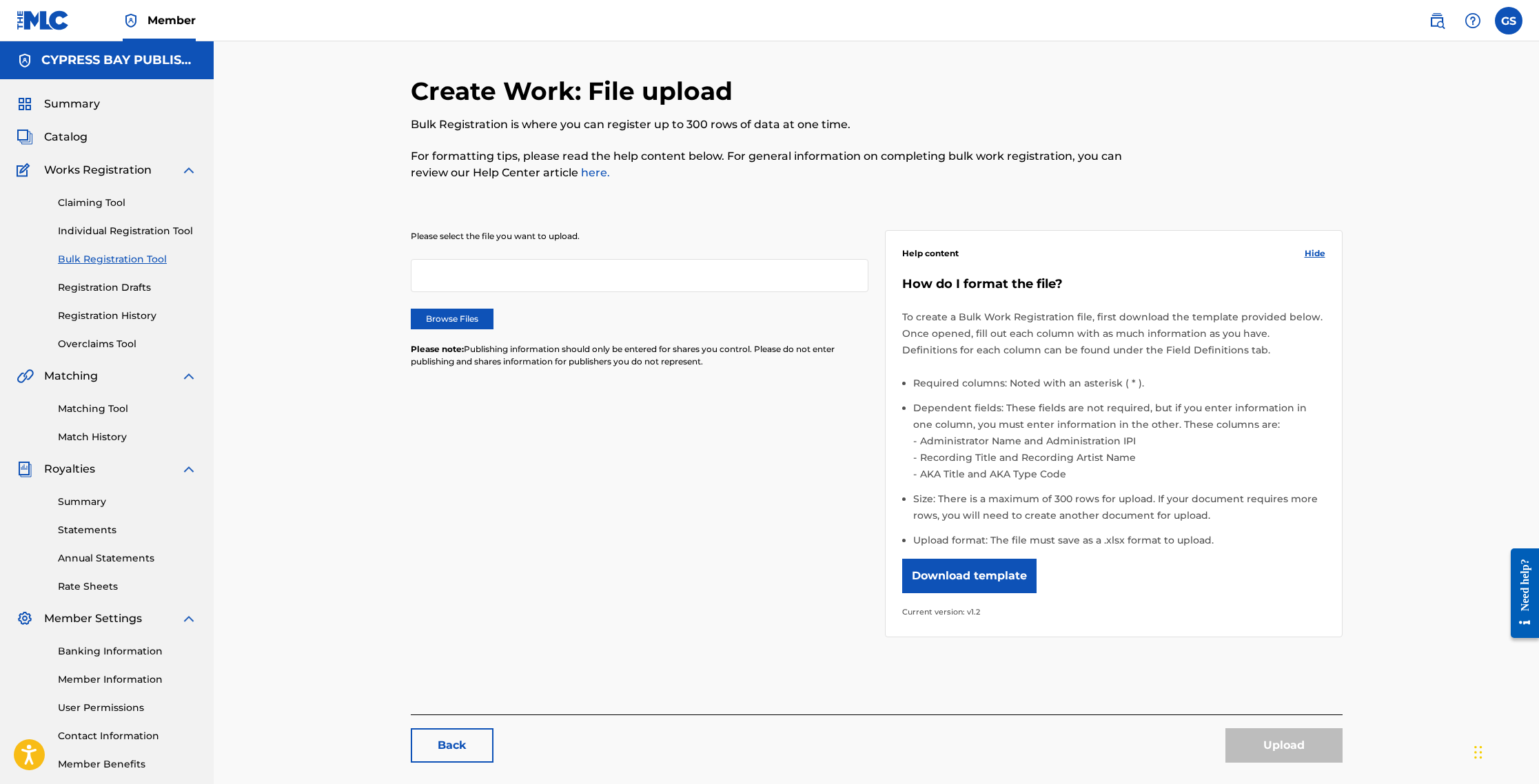
click at [120, 287] on link "Registration Drafts" at bounding box center [127, 287] width 139 height 14
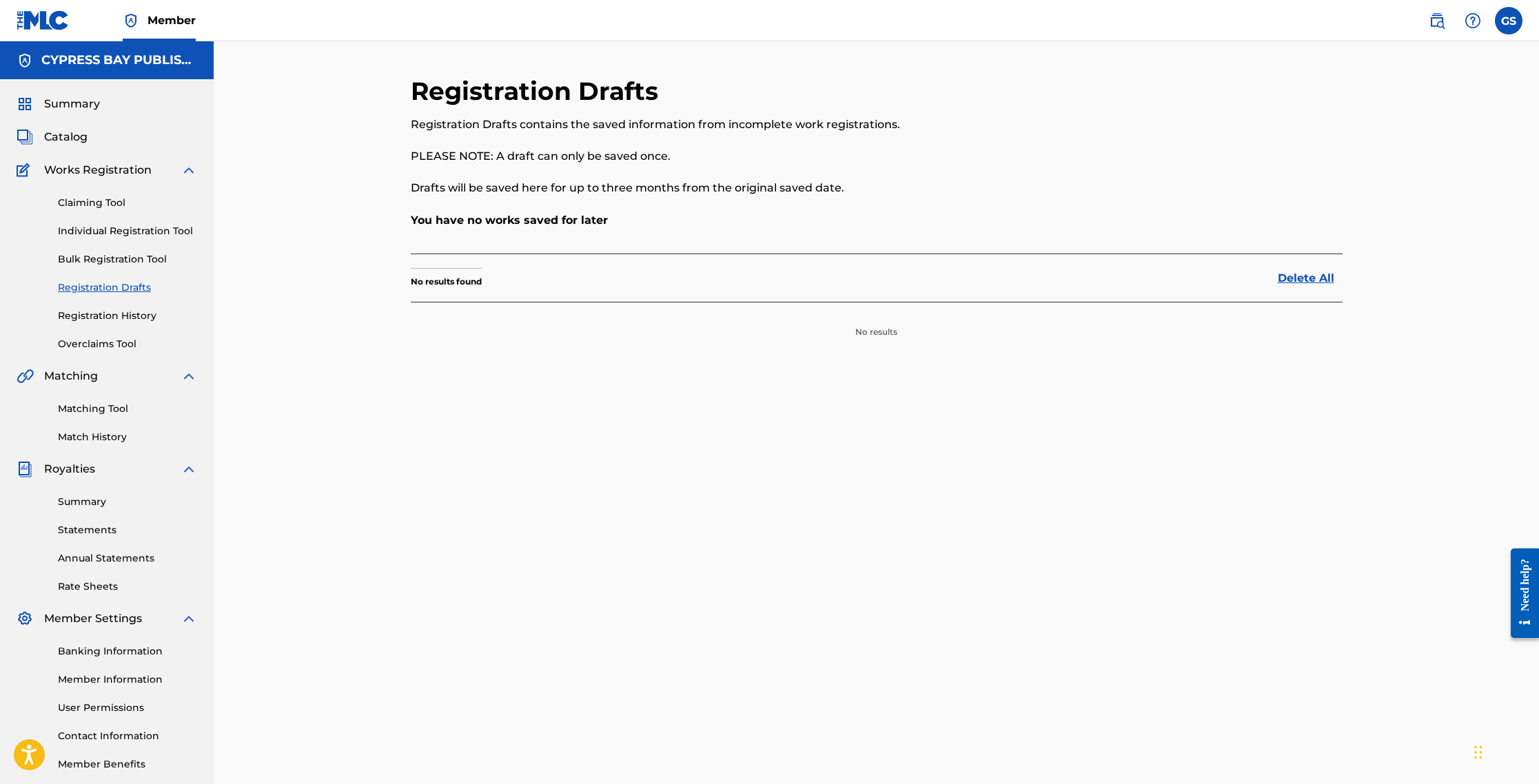
click at [121, 320] on link "Registration History" at bounding box center [127, 316] width 139 height 14
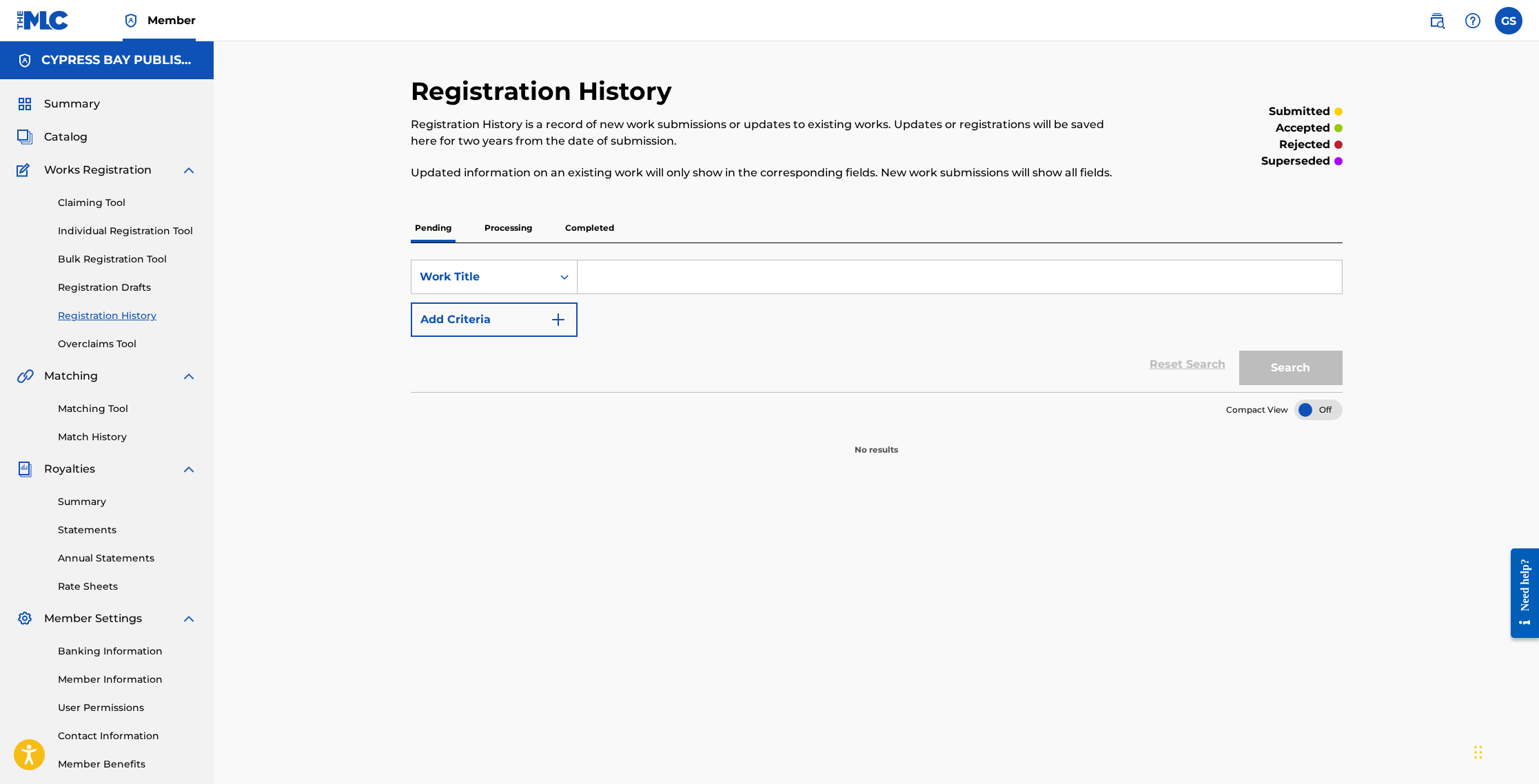
click at [117, 346] on link "Overclaims Tool" at bounding box center [127, 344] width 139 height 14
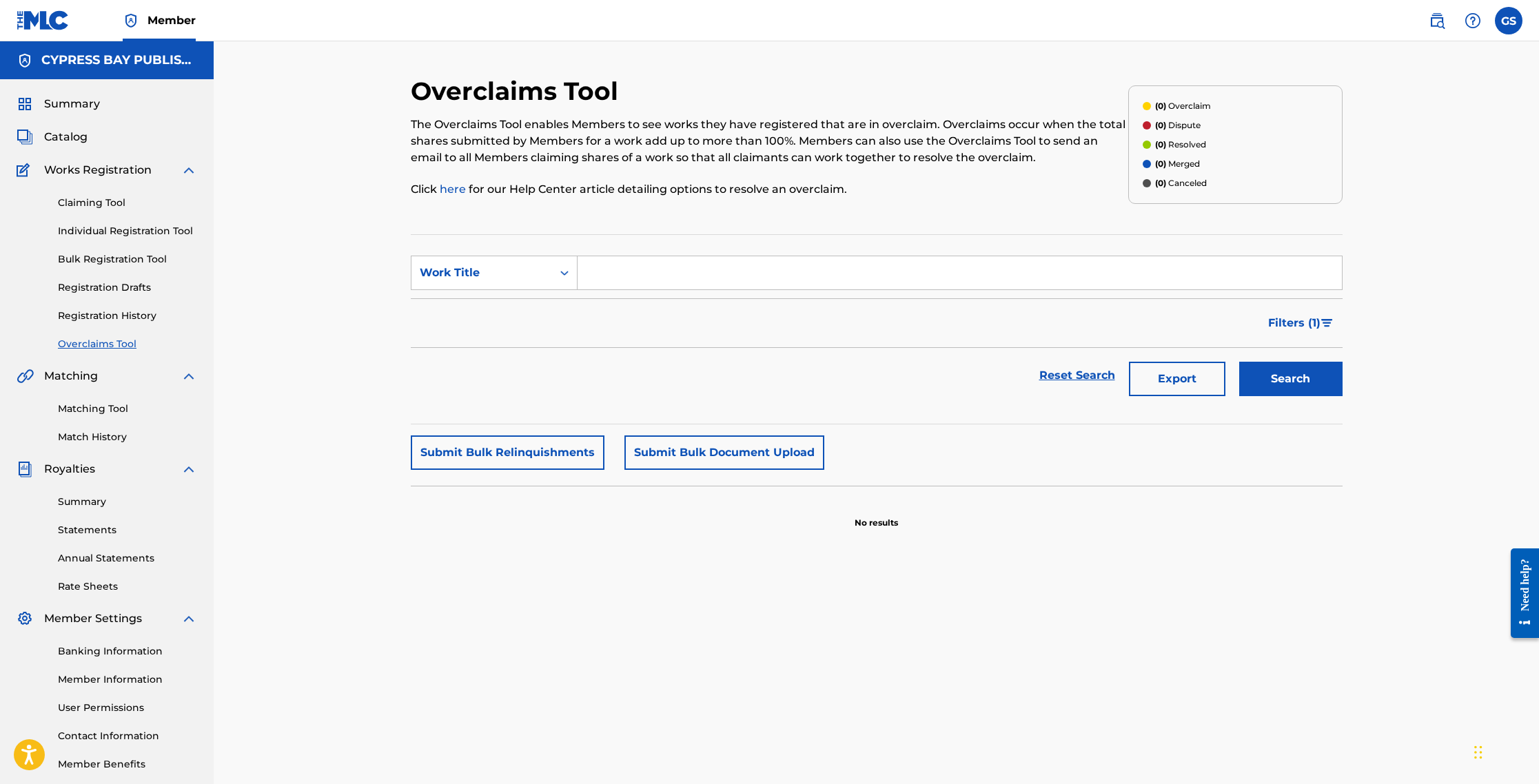
click at [821, 28] on label at bounding box center [1508, 20] width 27 height 27
click at [821, 21] on input "GS [PERSON_NAME] [EMAIL_ADDRESS][DOMAIN_NAME] Notification Preferences Profile …" at bounding box center [1509, 21] width 0 height 0
click at [821, 200] on p "Log out" at bounding box center [1376, 195] width 33 height 13
click at [821, 21] on input "GS [PERSON_NAME] [EMAIL_ADDRESS][DOMAIN_NAME] Notification Preferences Profile …" at bounding box center [1509, 21] width 0 height 0
